Goal: Task Accomplishment & Management: Complete application form

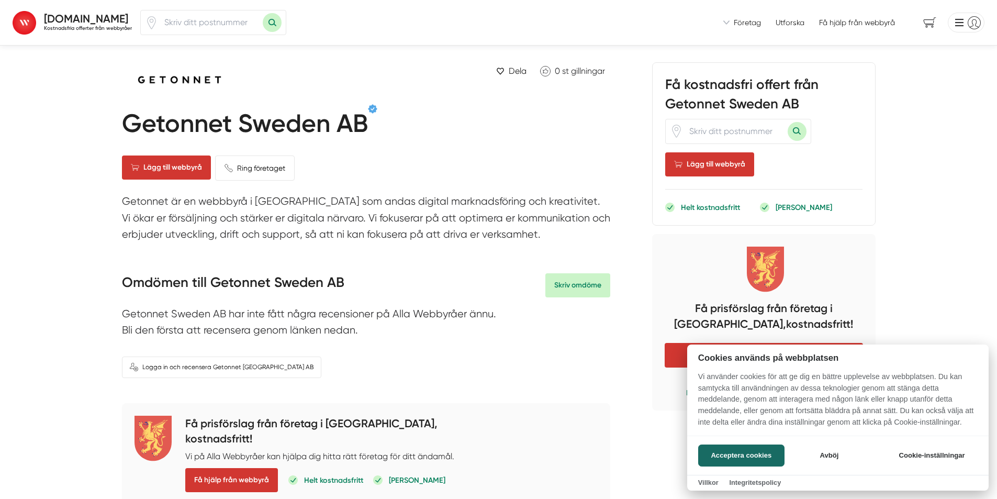
click at [79, 31] on div at bounding box center [498, 249] width 997 height 499
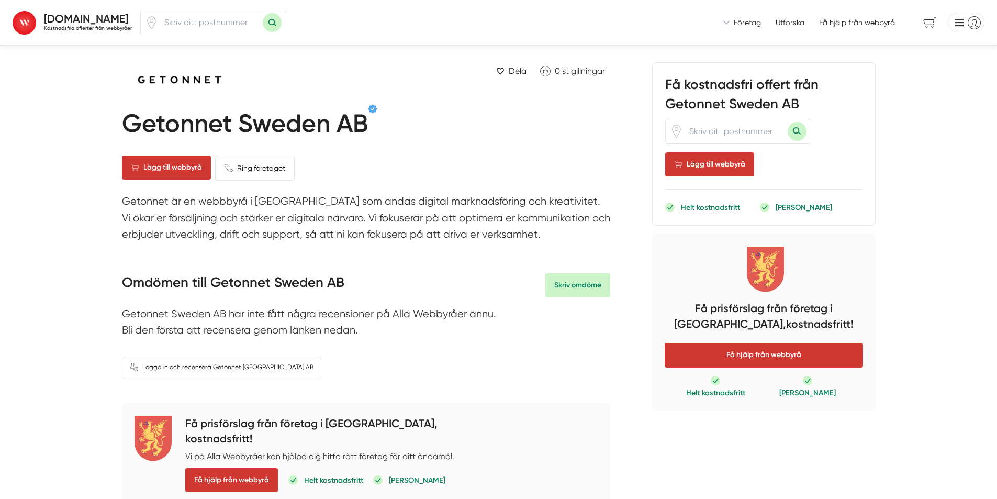
click at [79, 23] on strong "[DOMAIN_NAME]" at bounding box center [86, 18] width 84 height 13
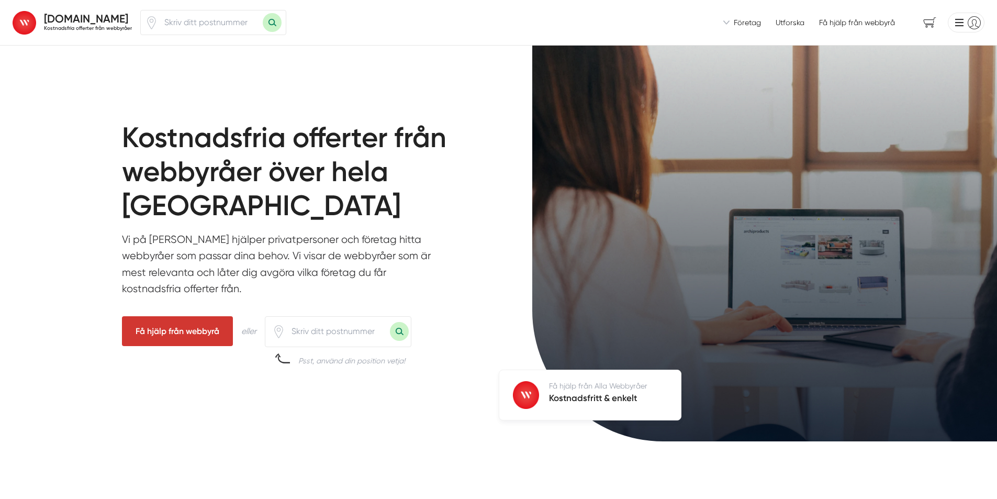
click at [743, 21] on span "Företag" at bounding box center [747, 22] width 27 height 10
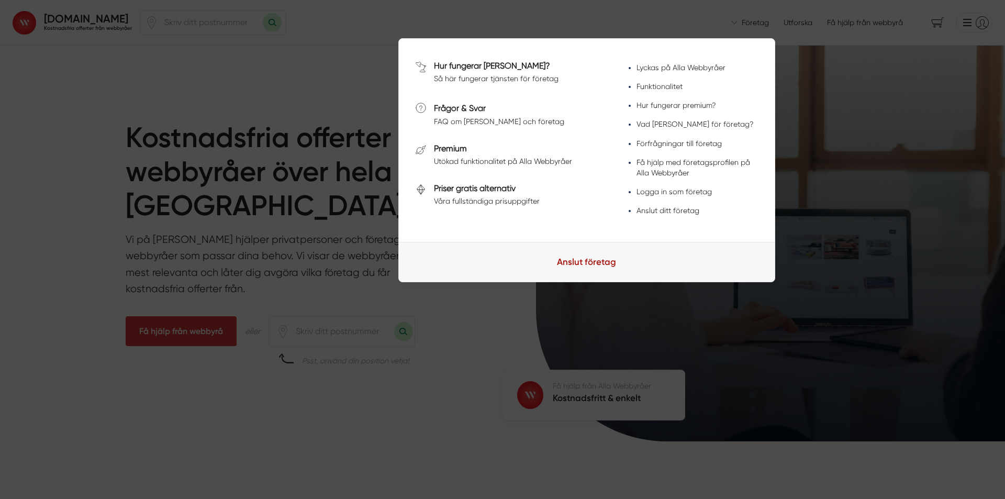
click at [579, 276] on link "Anslut företag" at bounding box center [587, 262] width 376 height 40
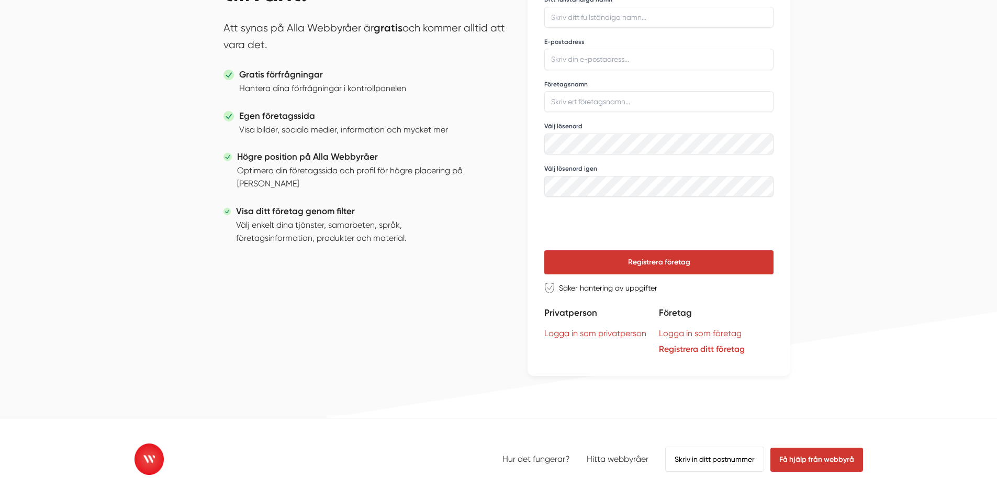
scroll to position [105, 0]
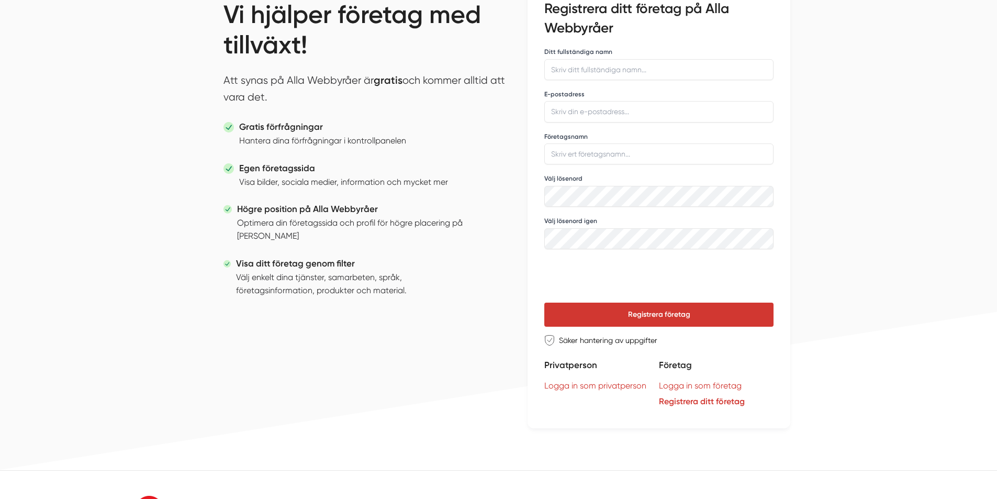
drag, startPoint x: 858, startPoint y: 225, endPoint x: 706, endPoint y: 154, distance: 168.1
click at [858, 225] on div "AllaWebbyråer.se Kostnadsfria offerter från webbyråer Vi introducerar dig till …" at bounding box center [498, 420] width 997 height 1051
